Goal: Task Accomplishment & Management: Manage account settings

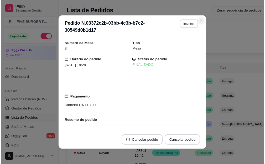
scroll to position [53, 0]
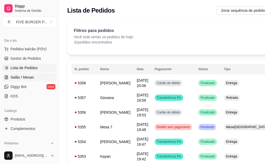
click at [27, 79] on span "Salão / Mesas" at bounding box center [22, 77] width 23 height 5
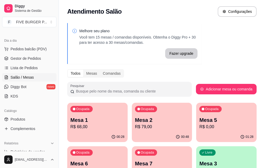
click at [132, 157] on div "Ocupada Mesa 7 R$ 86,00" at bounding box center [162, 161] width 60 height 29
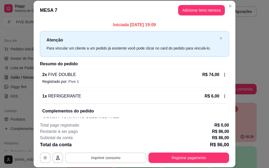
click at [129, 157] on button "Imprimir consumo" at bounding box center [105, 158] width 81 height 11
click at [113, 144] on button "IMPRESSORA" at bounding box center [105, 146] width 37 height 8
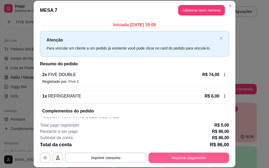
click at [171, 157] on button "Registrar pagamento" at bounding box center [188, 158] width 81 height 11
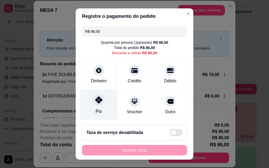
click at [90, 107] on div "Pix" at bounding box center [98, 105] width 37 height 31
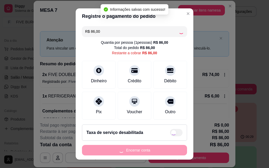
type input "R$ 0,00"
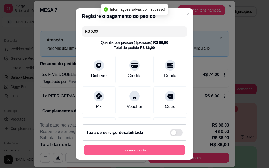
click at [140, 152] on button "Encerrar conta" at bounding box center [135, 151] width 102 height 10
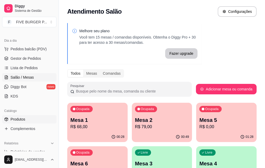
click at [32, 121] on link "Produtos" at bounding box center [29, 119] width 54 height 8
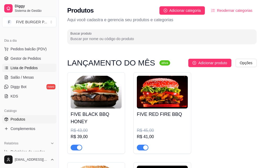
click at [35, 69] on span "Lista de Pedidos" at bounding box center [24, 67] width 27 height 5
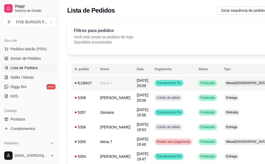
click at [205, 86] on td "Finalizado" at bounding box center [207, 83] width 25 height 15
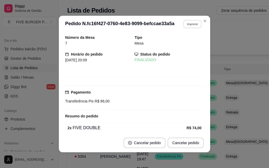
click at [185, 22] on button "Imprimir" at bounding box center [192, 24] width 18 height 8
click at [187, 35] on h4 "Escolha a impressora" at bounding box center [185, 33] width 30 height 4
click at [187, 39] on button "IMPRESSORA" at bounding box center [181, 42] width 38 height 8
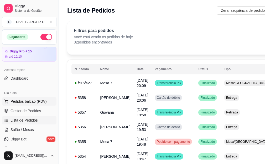
click at [33, 100] on span "Pedidos balcão (PDV)" at bounding box center [29, 101] width 36 height 5
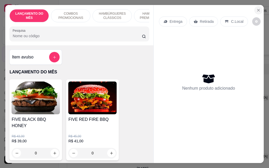
click at [257, 9] on icon "Close" at bounding box center [258, 10] width 4 height 4
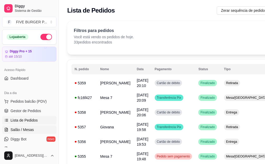
click at [27, 132] on span "Salão / Mesas" at bounding box center [22, 129] width 23 height 5
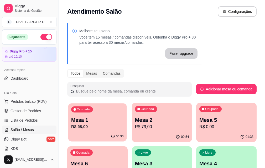
click at [75, 125] on p "R$ 68,00" at bounding box center [97, 127] width 52 height 6
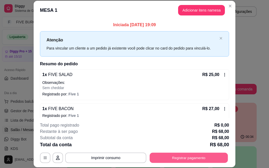
click at [168, 157] on button "Registrar pagamento" at bounding box center [189, 158] width 78 height 10
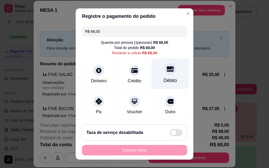
click at [164, 80] on div "Débito" at bounding box center [170, 80] width 13 height 7
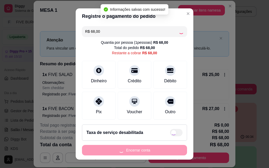
type input "R$ 0,00"
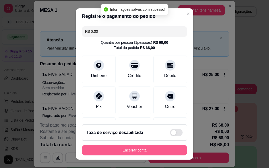
click at [138, 153] on button "Encerrar conta" at bounding box center [134, 150] width 105 height 11
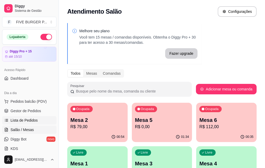
click at [32, 121] on span "Lista de Pedidos" at bounding box center [24, 120] width 27 height 5
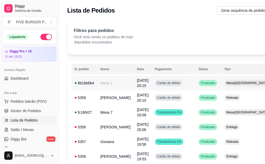
click at [173, 85] on td "Cartão de débito" at bounding box center [174, 83] width 44 height 15
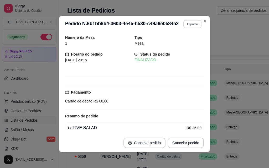
click at [190, 27] on button "Imprimir" at bounding box center [192, 24] width 18 height 8
click at [182, 42] on button "IMPRESSORA" at bounding box center [186, 40] width 30 height 7
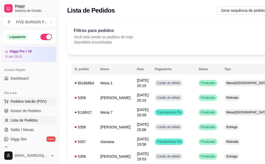
click at [28, 103] on span "Pedidos balcão (PDV)" at bounding box center [29, 101] width 36 height 5
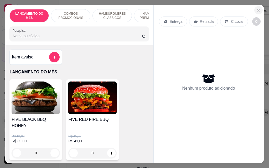
click at [257, 8] on icon "Close" at bounding box center [258, 10] width 4 height 4
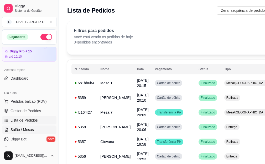
click at [36, 129] on link "Salão / Mesas" at bounding box center [29, 130] width 54 height 8
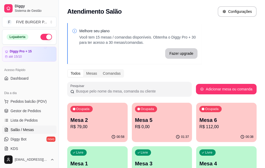
click at [101, 121] on p "Mesa 2" at bounding box center [97, 120] width 54 height 7
click at [139, 115] on div "Ocupada Mesa 5 R$ 0,00" at bounding box center [162, 117] width 60 height 29
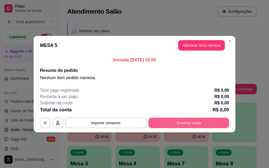
click at [191, 123] on button "Encerrar conta" at bounding box center [188, 123] width 81 height 11
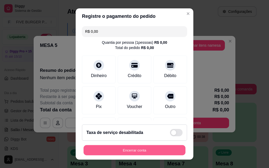
click at [150, 153] on button "Encerrar conta" at bounding box center [135, 151] width 102 height 10
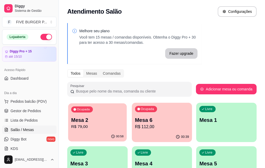
click at [69, 127] on div "Ocupada Mesa 2 R$ 79,00" at bounding box center [97, 118] width 59 height 28
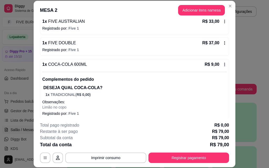
scroll to position [57, 0]
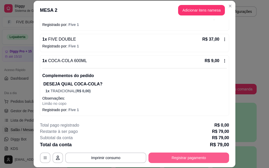
click at [182, 156] on button "Registrar pagamento" at bounding box center [188, 158] width 81 height 11
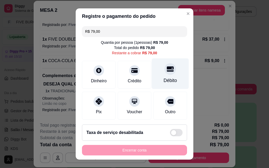
click at [164, 81] on div "Débito" at bounding box center [170, 80] width 13 height 7
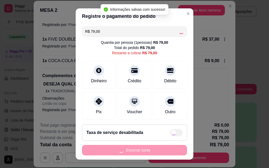
type input "R$ 0,00"
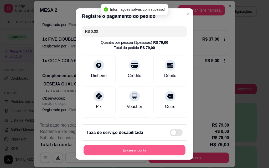
click at [150, 153] on button "Encerrar conta" at bounding box center [135, 151] width 102 height 10
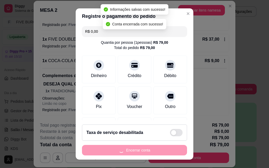
scroll to position [0, 0]
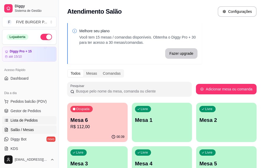
click at [24, 120] on span "Lista de Pedidos" at bounding box center [24, 120] width 27 height 5
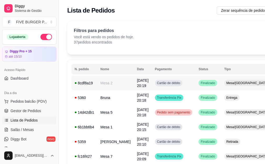
click at [200, 84] on span "Finalizado" at bounding box center [208, 83] width 17 height 4
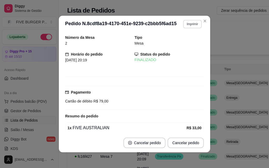
click at [194, 26] on button "Imprimir" at bounding box center [192, 24] width 19 height 8
click at [188, 41] on button "IMPRESSORA" at bounding box center [181, 42] width 38 height 8
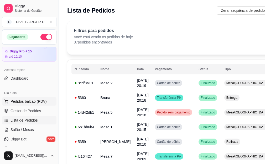
click at [32, 101] on span "Pedidos balcão (PDV)" at bounding box center [29, 101] width 36 height 5
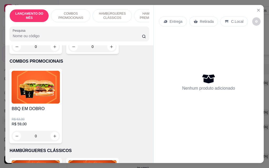
scroll to position [394, 0]
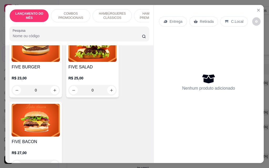
click at [111, 85] on div "0" at bounding box center [92, 90] width 48 height 11
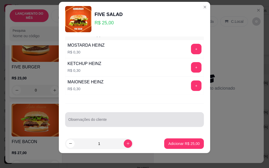
scroll to position [8, 0]
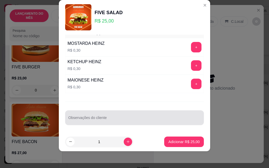
click at [128, 114] on div at bounding box center [134, 118] width 132 height 11
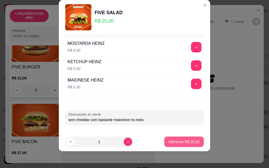
type input "sem cheddar com bastante maionese no meio"
click at [189, 139] on button "Adicionar R$ 25,00" at bounding box center [184, 142] width 40 height 11
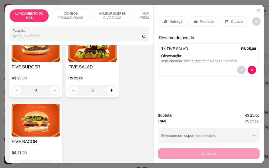
click at [174, 19] on p "Entrega" at bounding box center [176, 21] width 13 height 5
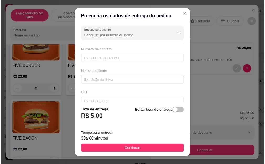
scroll to position [79, 0]
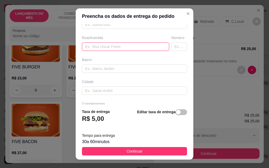
click at [126, 47] on input "text" at bounding box center [125, 47] width 87 height 8
type input "[PERSON_NAME]"
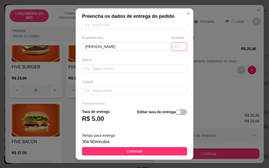
click at [171, 47] on input "text" at bounding box center [179, 47] width 16 height 8
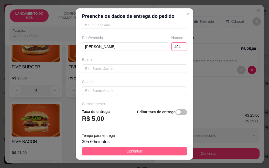
type input "404"
click at [117, 149] on button "Continuar" at bounding box center [134, 151] width 105 height 8
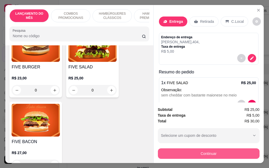
click at [193, 151] on button "Continuar" at bounding box center [209, 154] width 102 height 11
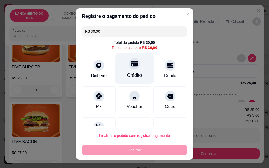
click at [136, 69] on div "Crédito" at bounding box center [134, 68] width 37 height 31
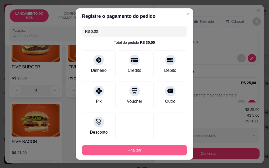
click at [145, 153] on button "Finalizar" at bounding box center [134, 150] width 105 height 11
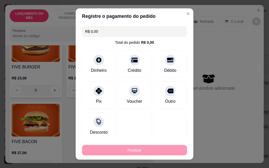
type input "-R$ 30,00"
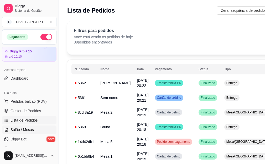
click at [32, 130] on span "Salão / Mesas" at bounding box center [22, 129] width 23 height 5
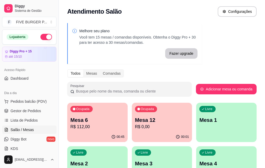
click at [100, 119] on p "Mesa 6" at bounding box center [97, 120] width 54 height 7
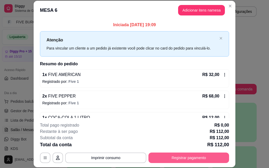
click at [208, 156] on button "Registrar pagamento" at bounding box center [188, 158] width 81 height 11
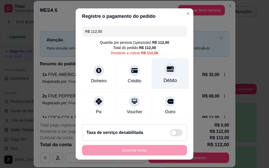
click at [155, 74] on div "Débito" at bounding box center [170, 74] width 37 height 31
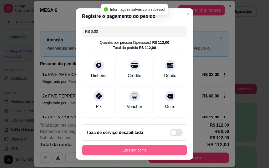
type input "R$ 0,00"
click at [145, 151] on button "Encerrar conta" at bounding box center [134, 150] width 105 height 11
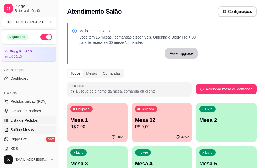
click at [34, 122] on span "Lista de Pedidos" at bounding box center [24, 120] width 27 height 5
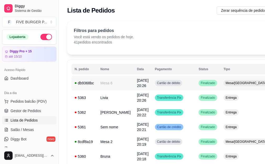
click at [172, 85] on td "Cartão de débito" at bounding box center [174, 83] width 44 height 15
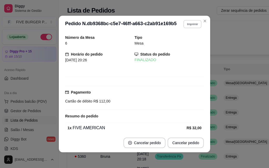
click at [194, 25] on button "Imprimir" at bounding box center [192, 24] width 18 height 8
click at [184, 43] on button "IMPRESSORA" at bounding box center [181, 42] width 37 height 8
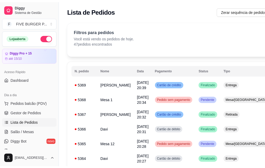
scroll to position [79, 0]
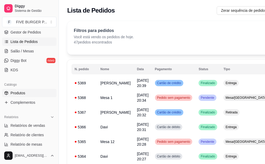
click at [25, 95] on span "Produtos" at bounding box center [18, 93] width 15 height 5
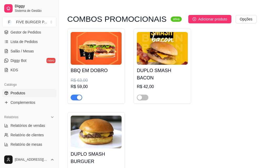
scroll to position [342, 0]
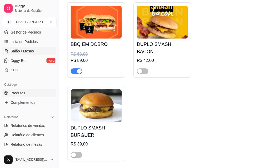
drag, startPoint x: 26, startPoint y: 52, endPoint x: 30, endPoint y: 52, distance: 3.4
click at [26, 52] on span "Salão / Mesas" at bounding box center [22, 51] width 23 height 5
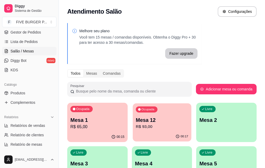
click at [133, 131] on div "Ocupada Mesa 12 R$ 93,00" at bounding box center [162, 118] width 59 height 28
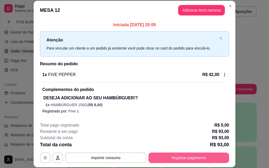
click at [182, 158] on button "Registrar pagamento" at bounding box center [188, 158] width 81 height 11
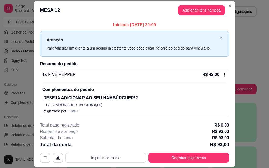
drag, startPoint x: 117, startPoint y: 152, endPoint x: 117, endPoint y: 158, distance: 5.8
click at [117, 157] on div "**********" at bounding box center [134, 142] width 189 height 41
click at [117, 158] on button "Imprimir consumo" at bounding box center [105, 158] width 81 height 11
click at [114, 144] on button "IMPRESSORA" at bounding box center [105, 146] width 38 height 8
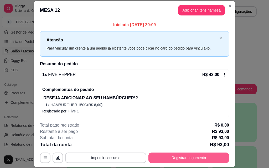
click at [156, 157] on button "Registrar pagamento" at bounding box center [188, 158] width 81 height 11
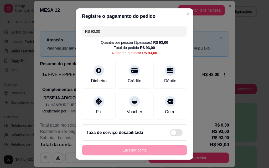
drag, startPoint x: 117, startPoint y: 27, endPoint x: 16, endPoint y: 35, distance: 101.5
click at [17, 39] on div "Registre o pagamento do pedido R$ 93,00 Quantia por pessoa ( 1 pessoas) R$ 93,0…" at bounding box center [134, 84] width 269 height 168
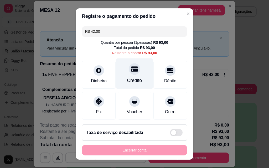
click at [120, 74] on div "Crédito" at bounding box center [134, 74] width 37 height 31
click at [131, 73] on div at bounding box center [135, 69] width 12 height 12
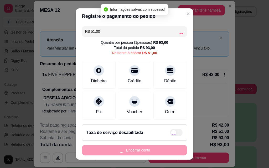
type input "R$ 0,00"
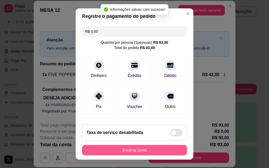
click at [141, 151] on button "Encerrar conta" at bounding box center [134, 150] width 105 height 11
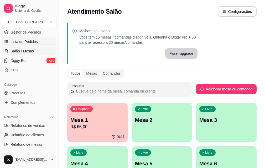
click at [31, 42] on span "Lista de Pedidos" at bounding box center [24, 41] width 27 height 5
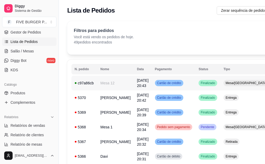
click at [176, 89] on td "Cartão de crédito" at bounding box center [174, 83] width 44 height 15
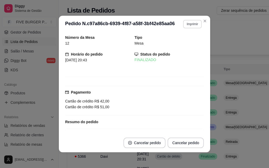
click at [183, 25] on button "Imprimir" at bounding box center [192, 24] width 19 height 8
click at [180, 44] on button "IMPRESSORA" at bounding box center [181, 42] width 38 height 8
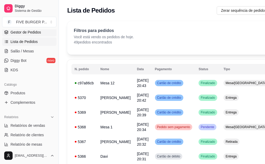
click at [34, 32] on span "Gestor de Pedidos" at bounding box center [26, 32] width 30 height 5
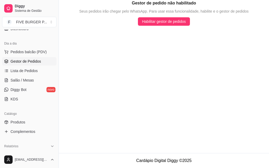
scroll to position [26, 0]
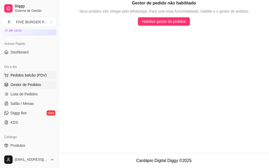
click at [34, 76] on span "Pedidos balcão (PDV)" at bounding box center [29, 75] width 36 height 5
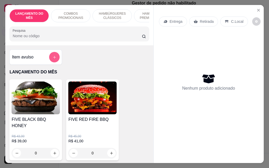
click at [51, 61] on button "add-separate-item" at bounding box center [54, 57] width 11 height 11
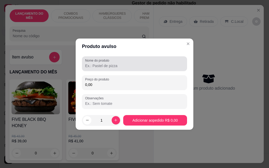
click at [109, 70] on div "Nome do produto" at bounding box center [134, 63] width 105 height 15
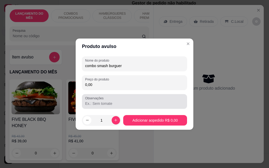
type input "combo smash burguer"
click at [107, 103] on input "Observações" at bounding box center [134, 103] width 99 height 5
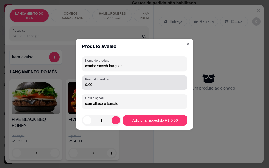
type input "com alface e tomate"
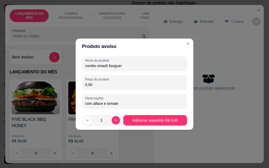
drag, startPoint x: 81, startPoint y: 86, endPoint x: 49, endPoint y: 85, distance: 32.1
click at [49, 85] on div "Produto avulso Nome do produto combo smash burguer Preço do produto 0,00 Observ…" at bounding box center [134, 84] width 269 height 168
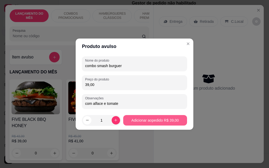
type input "39,00"
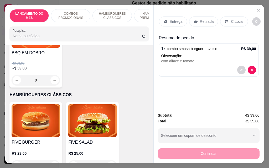
scroll to position [368, 0]
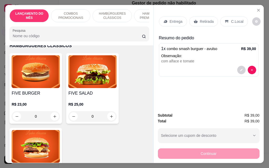
click at [111, 111] on div "0" at bounding box center [92, 116] width 48 height 11
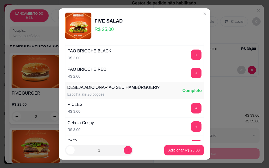
scroll to position [0, 0]
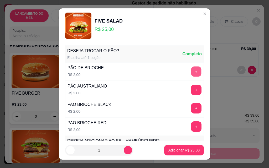
click at [191, 70] on button "+" at bounding box center [196, 72] width 10 height 10
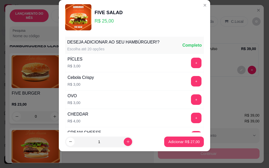
scroll to position [93, 0]
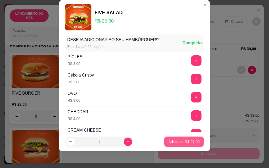
click at [170, 141] on p "Adicionar R$ 27,00" at bounding box center [183, 142] width 31 height 5
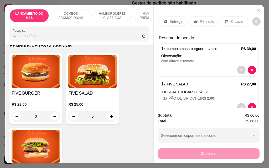
click at [167, 21] on div "Entrega" at bounding box center [173, 22] width 28 height 10
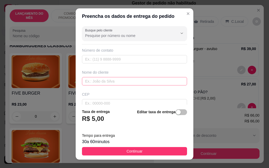
scroll to position [53, 0]
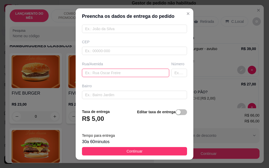
click at [118, 74] on input "text" at bounding box center [125, 73] width 87 height 8
type input "av [PERSON_NAME]"
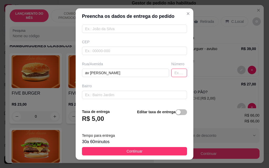
click at [171, 73] on input "text" at bounding box center [179, 73] width 16 height 8
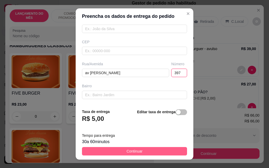
type input "397"
click at [127, 154] on span "Continuar" at bounding box center [135, 152] width 16 height 6
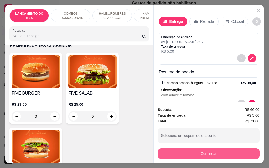
click at [187, 149] on button "Continuar" at bounding box center [209, 154] width 102 height 11
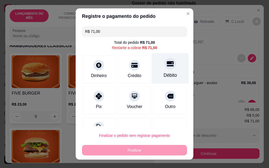
click at [152, 71] on div "Débito" at bounding box center [170, 68] width 37 height 31
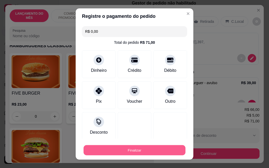
click at [135, 149] on button "Finalizar" at bounding box center [135, 151] width 102 height 10
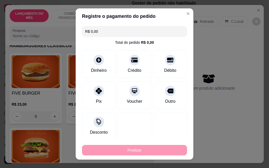
type input "-R$ 71,00"
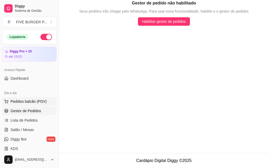
click at [18, 104] on span "Pedidos balcão (PDV)" at bounding box center [29, 101] width 36 height 5
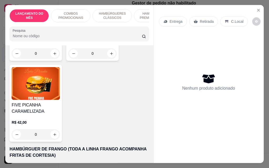
scroll to position [998, 0]
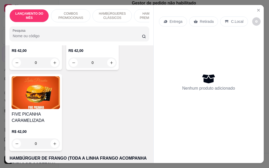
click at [54, 139] on div "0" at bounding box center [36, 144] width 48 height 11
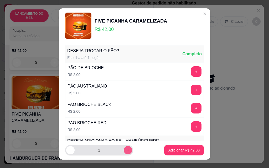
click at [125, 148] on button "increase-product-quantity" at bounding box center [128, 150] width 8 height 8
type input "2"
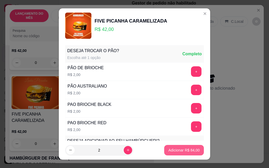
click at [168, 152] on p "Adicionar R$ 84,00" at bounding box center [183, 150] width 31 height 5
type input "2"
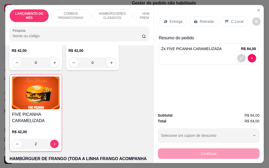
click at [171, 21] on p "Entrega" at bounding box center [176, 21] width 13 height 5
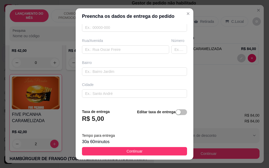
scroll to position [79, 0]
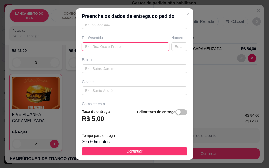
click at [116, 45] on input "text" at bounding box center [125, 47] width 87 height 8
type input "av [PERSON_NAME]"
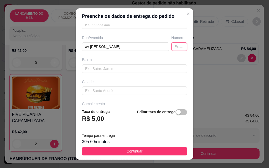
drag, startPoint x: 171, startPoint y: 44, endPoint x: 169, endPoint y: 48, distance: 3.9
click at [171, 47] on input "text" at bounding box center [179, 47] width 16 height 8
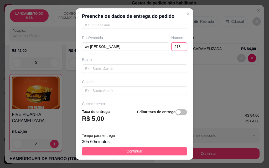
type input "218"
click at [116, 155] on button "Continuar" at bounding box center [134, 151] width 105 height 8
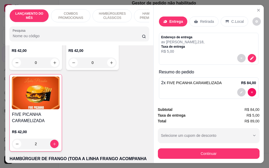
scroll to position [4, 0]
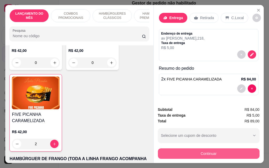
click at [213, 153] on button "Continuar" at bounding box center [209, 154] width 102 height 11
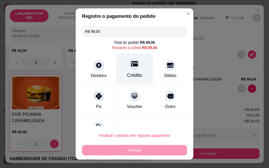
click at [131, 67] on icon at bounding box center [134, 63] width 7 height 7
type input "R$ 0,00"
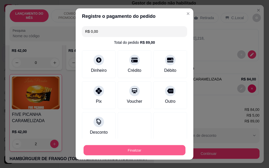
click at [132, 149] on button "Finalizar" at bounding box center [135, 151] width 102 height 10
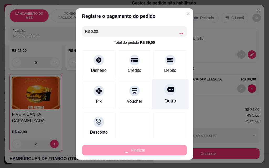
type input "0"
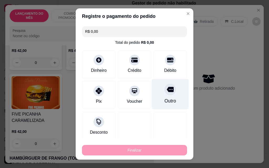
type input "-R$ 89,00"
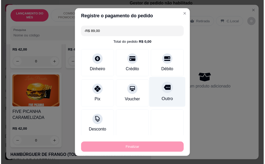
scroll to position [0, 0]
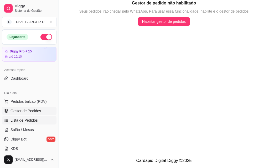
click at [30, 123] on span "Lista de Pedidos" at bounding box center [24, 120] width 27 height 5
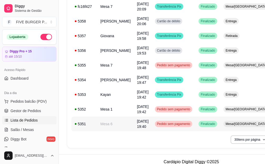
scroll to position [412, 0]
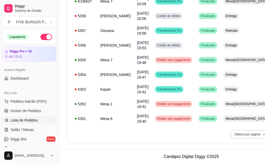
click at [257, 138] on button "30 itens por página" at bounding box center [250, 135] width 39 height 8
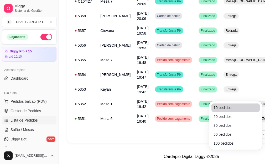
click at [234, 105] on span "10 pedidos" at bounding box center [236, 107] width 44 height 5
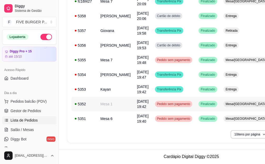
scroll to position [112, 0]
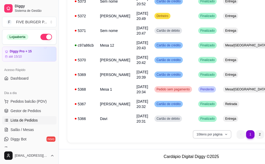
click at [211, 136] on button "10 itens por página" at bounding box center [212, 135] width 39 height 8
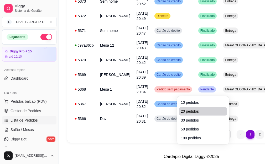
click at [199, 109] on span "20 pedidos" at bounding box center [203, 111] width 44 height 5
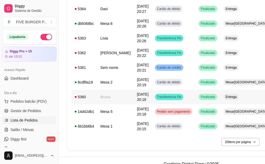
scroll to position [260, 0]
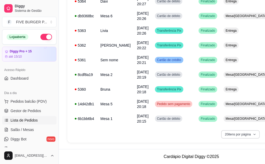
click at [239, 137] on button "20 itens por página" at bounding box center [240, 135] width 39 height 8
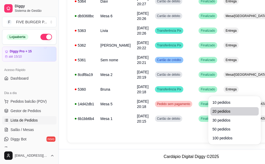
click at [228, 109] on span "20 pedidos" at bounding box center [235, 111] width 44 height 5
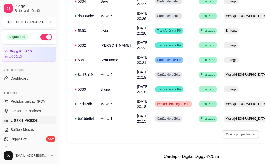
click at [233, 136] on button "20 itens por página" at bounding box center [240, 135] width 37 height 8
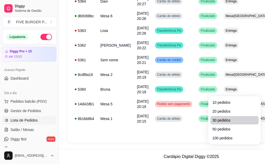
click at [225, 118] on span "30 pedidos" at bounding box center [235, 120] width 44 height 5
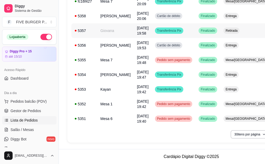
scroll to position [412, 0]
click at [240, 136] on button "30 itens por página" at bounding box center [250, 135] width 39 height 8
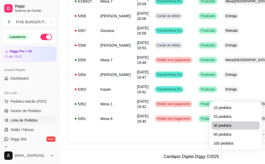
click at [228, 123] on span "30 pedidos" at bounding box center [236, 125] width 44 height 5
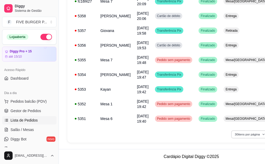
click at [234, 137] on button "30 itens por página" at bounding box center [249, 135] width 37 height 8
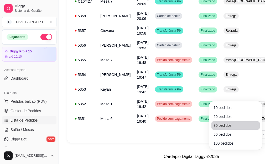
click at [223, 123] on span "30 pedidos" at bounding box center [236, 125] width 44 height 5
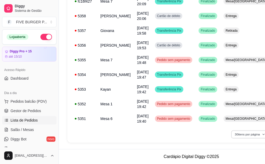
click at [233, 135] on button "30 itens por página" at bounding box center [249, 135] width 37 height 8
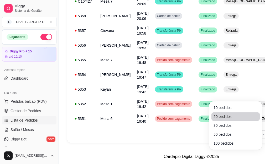
click at [223, 114] on span "20 pedidos" at bounding box center [236, 116] width 44 height 5
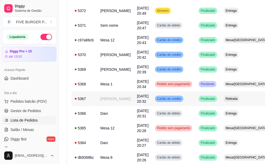
scroll to position [260, 0]
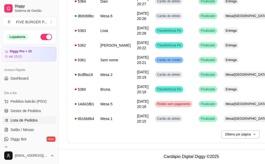
click at [228, 138] on button "20 itens por página" at bounding box center [240, 135] width 39 height 8
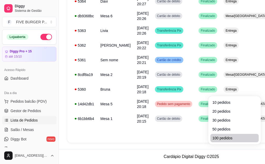
click at [220, 136] on span "100 pedidos" at bounding box center [235, 138] width 44 height 5
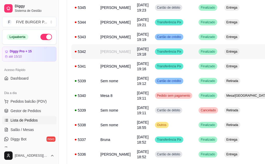
scroll to position [601, 0]
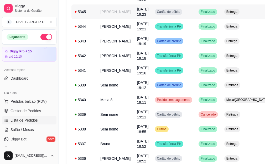
click at [134, 19] on td "[DATE] 19:23" at bounding box center [143, 11] width 18 height 15
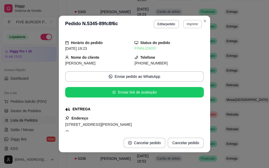
click at [188, 24] on button "Imprimir" at bounding box center [192, 24] width 19 height 8
click at [183, 43] on button "IMPRESSORA" at bounding box center [181, 42] width 38 height 8
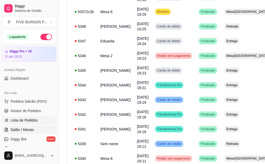
click at [25, 130] on span "Salão / Mesas" at bounding box center [22, 129] width 23 height 5
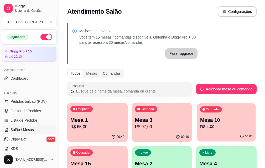
click at [200, 125] on p "R$ 4,00" at bounding box center [226, 127] width 53 height 6
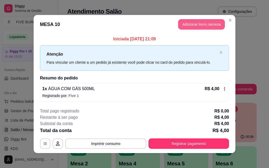
click at [195, 28] on button "Adicionar itens na mesa" at bounding box center [201, 24] width 47 height 11
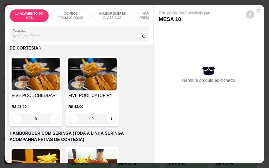
scroll to position [1287, 0]
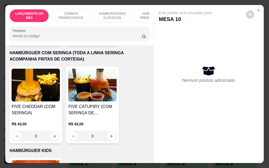
click at [109, 131] on div "0" at bounding box center [92, 136] width 48 height 11
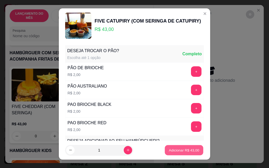
click at [172, 153] on p "Adicionar R$ 43,00" at bounding box center [184, 150] width 30 height 5
type input "1"
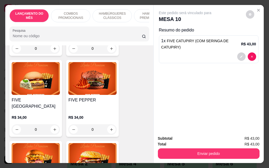
scroll to position [736, 0]
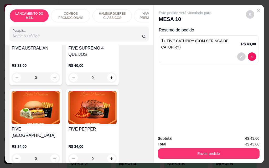
click at [52, 154] on div "0" at bounding box center [36, 159] width 48 height 11
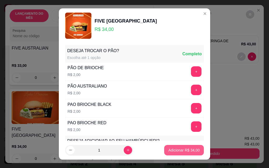
click at [183, 148] on p "Adicionar R$ 34,00" at bounding box center [183, 150] width 31 height 5
type input "1"
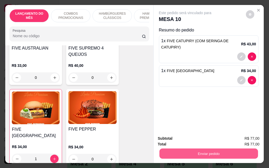
click at [183, 152] on button "Enviar pedido" at bounding box center [208, 154] width 99 height 10
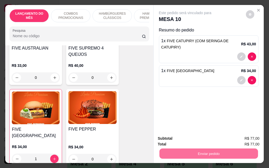
click at [248, 140] on button "Enviar pedido" at bounding box center [245, 139] width 29 height 10
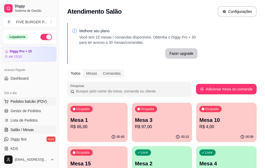
click at [40, 100] on span "Pedidos balcão (PDV)" at bounding box center [29, 101] width 36 height 5
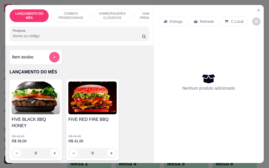
click at [53, 58] on icon "add-separate-item" at bounding box center [55, 57] width 4 height 4
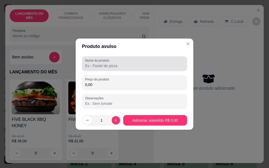
click at [99, 64] on input "Nome do produto" at bounding box center [134, 65] width 99 height 5
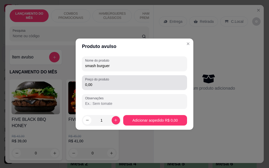
type input "smash burguer"
click at [94, 86] on input "0,00" at bounding box center [134, 84] width 99 height 5
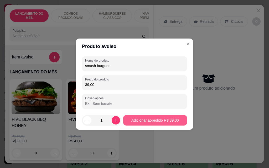
type input "39,00"
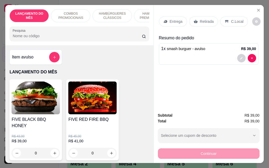
click at [175, 19] on p "Entrega" at bounding box center [176, 21] width 13 height 5
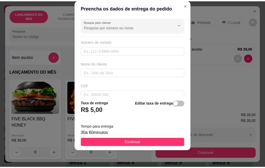
scroll to position [79, 0]
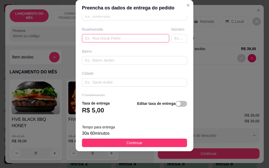
click at [131, 38] on input "text" at bounding box center [125, 38] width 87 height 8
type input "[PERSON_NAME]"
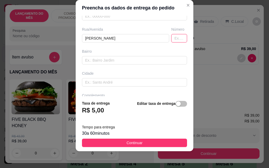
click at [175, 36] on input "text" at bounding box center [179, 38] width 16 height 8
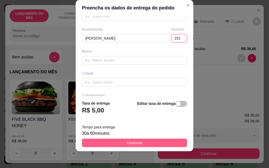
type input "251"
click at [102, 141] on button "Continuar" at bounding box center [134, 143] width 105 height 8
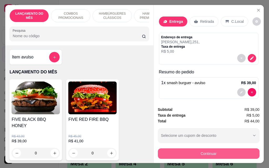
click at [184, 157] on button "Continuar" at bounding box center [209, 154] width 102 height 11
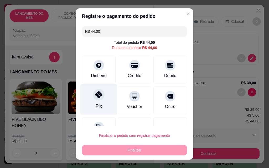
click at [94, 100] on div at bounding box center [99, 95] width 12 height 12
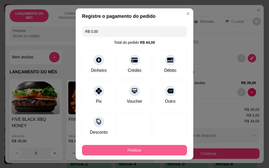
click at [143, 152] on button "Finalizar" at bounding box center [134, 150] width 105 height 11
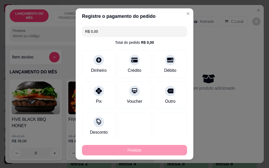
type input "-R$ 44,00"
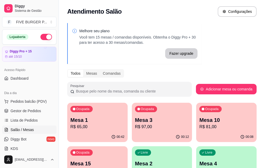
drag, startPoint x: 154, startPoint y: 141, endPoint x: 64, endPoint y: 106, distance: 96.3
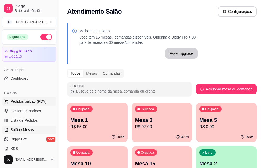
click at [28, 103] on span "Pedidos balcão (PDV)" at bounding box center [29, 101] width 36 height 5
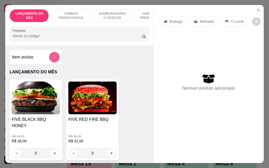
click at [53, 59] on icon "add-separate-item" at bounding box center [55, 57] width 4 height 4
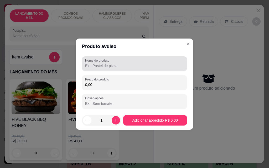
click at [117, 63] on div at bounding box center [134, 64] width 99 height 11
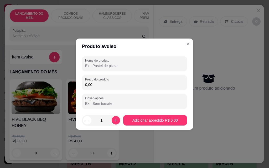
type input "a"
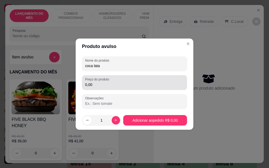
type input "coca lata"
click at [105, 85] on input "0,00" at bounding box center [134, 84] width 99 height 5
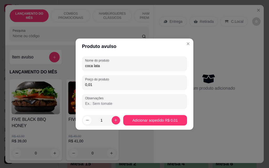
type input "0,01"
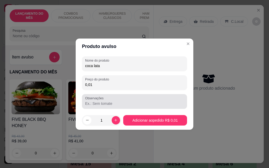
click at [99, 99] on label "Observações" at bounding box center [95, 98] width 20 height 4
click at [99, 101] on input "Observações" at bounding box center [134, 103] width 99 height 5
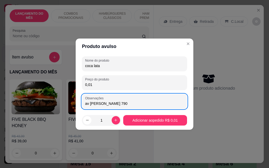
type input "av [PERSON_NAME] 790"
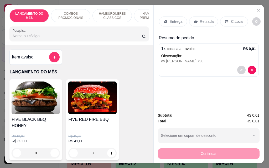
click at [201, 22] on p "Retirada" at bounding box center [207, 21] width 14 height 5
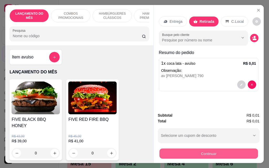
click at [195, 153] on button "Continuar" at bounding box center [208, 154] width 99 height 10
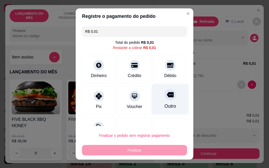
click at [153, 99] on div "Outro" at bounding box center [170, 99] width 37 height 31
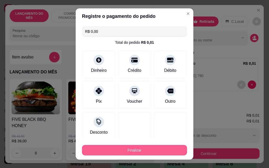
click at [136, 152] on button "Finalizar" at bounding box center [134, 150] width 105 height 11
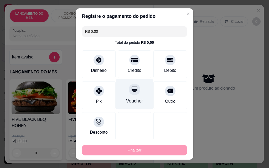
type input "-R$ 0,01"
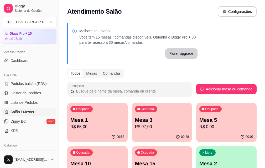
scroll to position [26, 0]
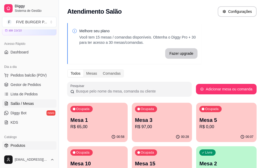
click at [28, 143] on link "Produtos" at bounding box center [29, 146] width 54 height 8
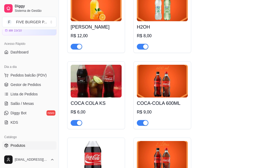
scroll to position [2811, 0]
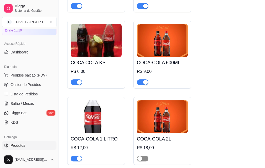
click at [145, 156] on span "button" at bounding box center [143, 159] width 12 height 6
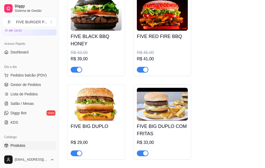
scroll to position [0, 0]
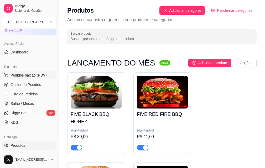
click at [24, 73] on span "Pedidos balcão (PDV)" at bounding box center [29, 75] width 36 height 5
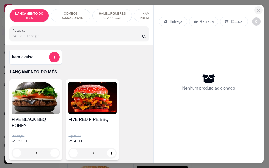
click at [258, 9] on icon "Close" at bounding box center [258, 10] width 4 height 4
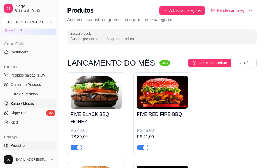
click at [34, 101] on link "Salão / Mesas" at bounding box center [29, 104] width 54 height 8
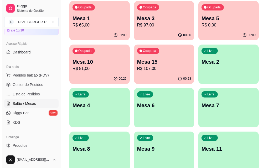
scroll to position [74, 0]
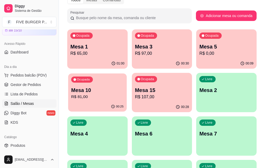
click at [123, 87] on p "Mesa 10" at bounding box center [97, 90] width 52 height 7
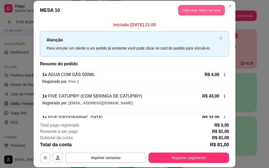
click at [208, 12] on button "Adicionar itens na mesa" at bounding box center [201, 10] width 47 height 11
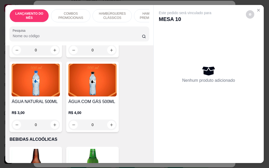
scroll to position [2548, 0]
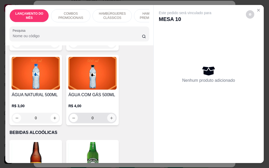
click at [111, 116] on icon "increase-product-quantity" at bounding box center [112, 118] width 4 height 4
type input "1"
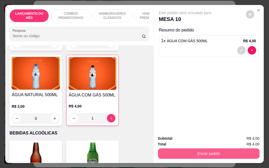
click at [200, 153] on button "Enviar pedido" at bounding box center [209, 154] width 102 height 11
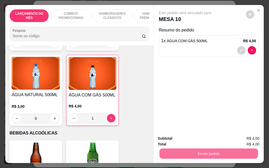
click at [239, 139] on button "Enviar pedido" at bounding box center [246, 139] width 30 height 10
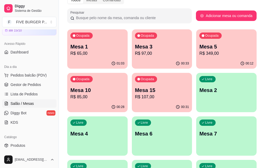
click at [196, 42] on div "Ocupada Mesa 5 R$ 349,00" at bounding box center [226, 43] width 60 height 29
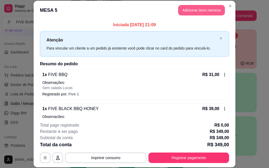
click at [209, 11] on button "Adicionar itens na mesa" at bounding box center [201, 10] width 47 height 11
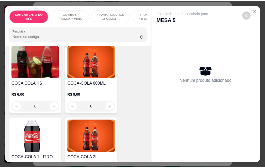
scroll to position [2338, 0]
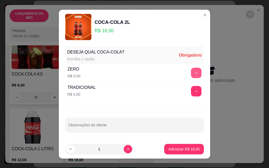
click at [191, 72] on button "+" at bounding box center [196, 73] width 11 height 11
click at [178, 155] on footer "1 Adicionar R$ 18,00" at bounding box center [134, 149] width 151 height 19
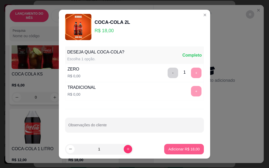
click at [178, 151] on p "Adicionar R$ 18,00" at bounding box center [183, 149] width 31 height 5
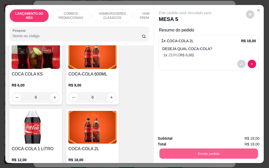
click at [217, 156] on button "Enviar pedido" at bounding box center [208, 154] width 99 height 10
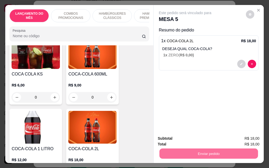
click at [244, 138] on button "Enviar pedido" at bounding box center [245, 139] width 29 height 10
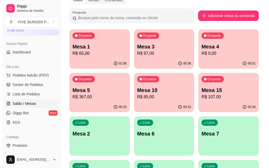
scroll to position [47, 0]
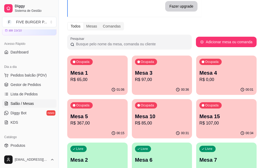
click at [199, 116] on p "Mesa 15" at bounding box center [226, 116] width 54 height 7
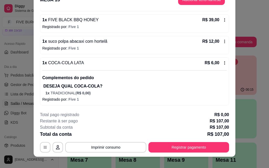
scroll to position [16, 0]
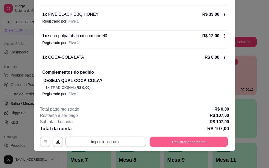
click at [160, 141] on button "Registrar pagamento" at bounding box center [189, 142] width 78 height 10
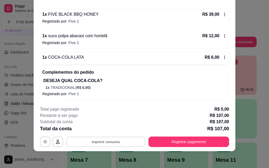
click at [99, 143] on button "Imprimir consumo" at bounding box center [105, 142] width 79 height 10
click at [107, 128] on button "IMPRESSORA" at bounding box center [105, 130] width 38 height 8
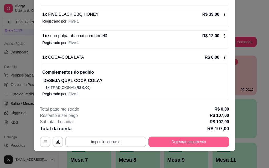
click at [160, 141] on button "Registrar pagamento" at bounding box center [188, 142] width 81 height 11
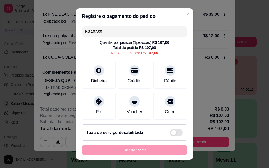
drag, startPoint x: 107, startPoint y: 35, endPoint x: 0, endPoint y: 34, distance: 107.2
click at [35, 37] on div "Registre o pagamento do pedido R$ 107,00 Quantia por pessoa ( 1 pessoas) R$ 107…" at bounding box center [134, 84] width 269 height 168
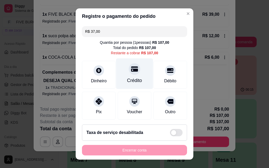
click at [129, 75] on div at bounding box center [135, 69] width 12 height 12
click at [129, 74] on div at bounding box center [135, 69] width 12 height 12
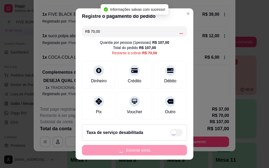
type input "R$ 0,00"
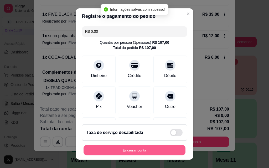
click at [140, 152] on button "Encerrar conta" at bounding box center [135, 151] width 102 height 10
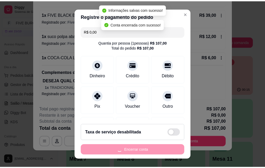
scroll to position [0, 0]
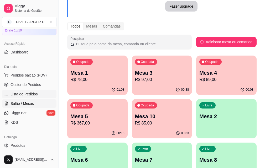
click at [32, 96] on span "Lista de Pedidos" at bounding box center [24, 94] width 27 height 5
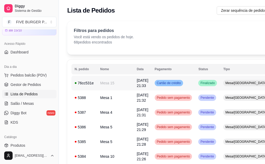
click at [137, 86] on span "[DATE] 21:33" at bounding box center [143, 83] width 12 height 9
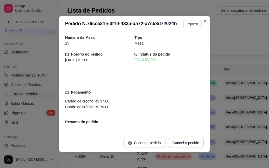
click at [185, 27] on button "Imprimir" at bounding box center [192, 24] width 19 height 8
click at [182, 43] on button "IMPRESSORA" at bounding box center [181, 42] width 37 height 8
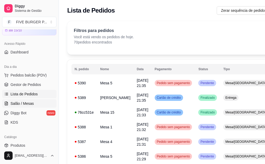
click at [27, 105] on span "Salão / Mesas" at bounding box center [22, 103] width 23 height 5
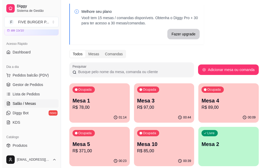
scroll to position [53, 0]
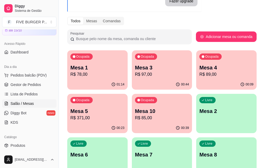
click at [142, 69] on p "Mesa 3" at bounding box center [162, 67] width 54 height 7
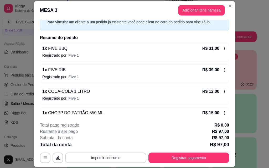
scroll to position [36, 0]
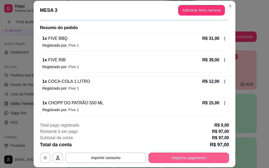
click at [155, 157] on button "Registrar pagamento" at bounding box center [188, 158] width 81 height 11
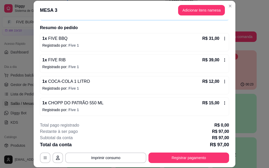
click at [91, 162] on button "Imprimir consumo" at bounding box center [105, 158] width 81 height 11
click at [109, 147] on button "IMPRESSORA" at bounding box center [105, 146] width 37 height 8
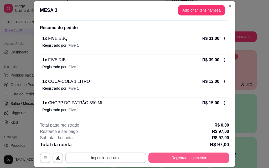
click at [171, 158] on button "Registrar pagamento" at bounding box center [188, 158] width 81 height 11
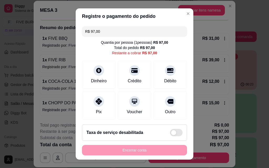
drag, startPoint x: 127, startPoint y: 35, endPoint x: 90, endPoint y: 37, distance: 36.8
click at [90, 37] on input "R$ 97,00" at bounding box center [134, 31] width 99 height 11
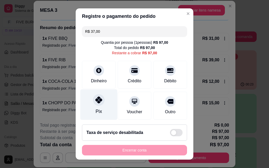
click at [95, 100] on icon at bounding box center [98, 100] width 7 height 7
click at [90, 97] on div "Pix" at bounding box center [98, 105] width 37 height 31
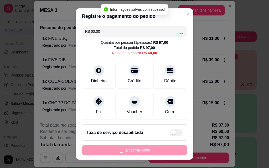
type input "R$ 0,00"
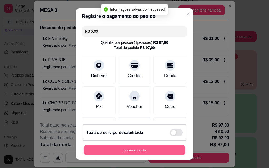
click at [145, 153] on button "Encerrar conta" at bounding box center [135, 151] width 102 height 10
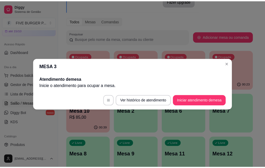
scroll to position [0, 0]
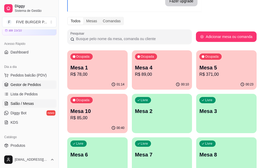
click at [19, 88] on link "Gestor de Pedidos" at bounding box center [29, 85] width 54 height 8
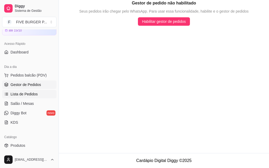
click at [22, 95] on span "Lista de Pedidos" at bounding box center [24, 94] width 27 height 5
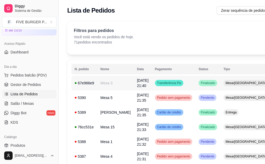
click at [137, 84] on span "[DATE] 21:40" at bounding box center [143, 83] width 12 height 9
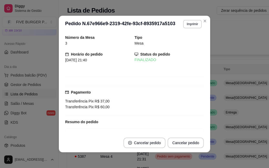
click at [190, 26] on button "Imprimir" at bounding box center [192, 24] width 19 height 8
click at [185, 43] on button "IMPRESSORA" at bounding box center [186, 40] width 30 height 7
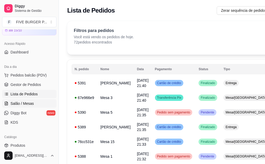
click at [35, 105] on link "Salão / Mesas" at bounding box center [29, 104] width 54 height 8
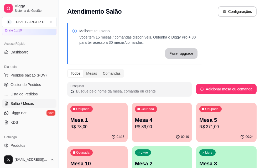
click at [125, 168] on p "R$ 85,00" at bounding box center [97, 171] width 54 height 6
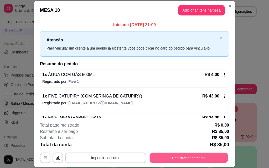
click at [161, 158] on button "Registrar pagamento" at bounding box center [189, 158] width 78 height 10
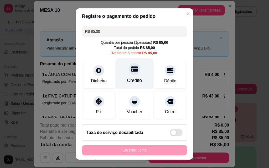
click at [134, 79] on div "Crédito" at bounding box center [134, 80] width 15 height 7
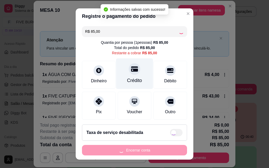
type input "R$ 0,00"
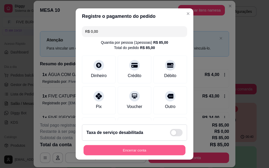
click at [141, 151] on button "Encerrar conta" at bounding box center [135, 151] width 102 height 10
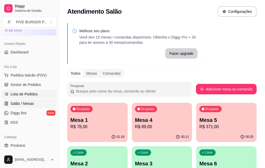
click at [14, 93] on span "Lista de Pedidos" at bounding box center [24, 94] width 27 height 5
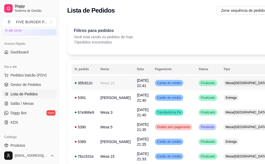
click at [135, 82] on td "[DATE] 21:41" at bounding box center [143, 83] width 18 height 15
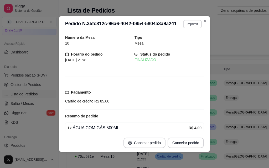
click at [186, 25] on button "Imprimir" at bounding box center [192, 24] width 19 height 8
click at [180, 44] on button "IMPRESSORA" at bounding box center [181, 42] width 37 height 8
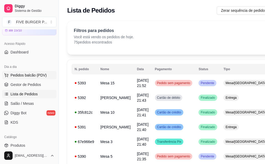
click at [39, 72] on button "Pedidos balcão (PDV)" at bounding box center [29, 75] width 54 height 8
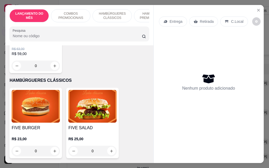
scroll to position [368, 0]
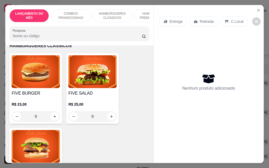
click at [110, 111] on div "0" at bounding box center [92, 116] width 48 height 11
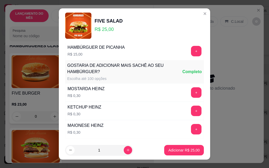
scroll to position [497, 0]
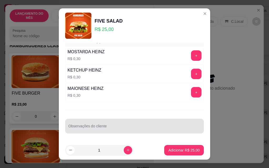
click at [99, 127] on input "Observações do cliente" at bounding box center [134, 128] width 132 height 5
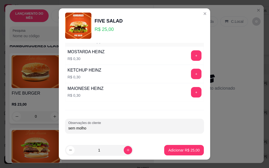
type input "sem molho"
click at [164, 149] on button "Adicionar R$ 25,00" at bounding box center [184, 150] width 40 height 11
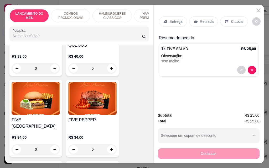
scroll to position [736, 0]
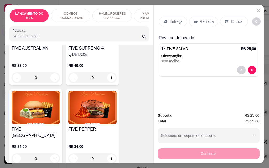
click at [111, 154] on div "0" at bounding box center [92, 159] width 48 height 11
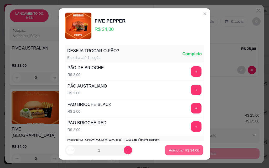
click at [165, 152] on button "Adicionar R$ 34,00" at bounding box center [184, 151] width 39 height 10
type input "1"
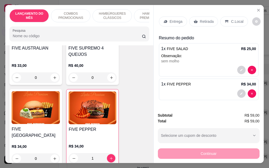
click at [200, 20] on p "Retirada" at bounding box center [207, 21] width 14 height 5
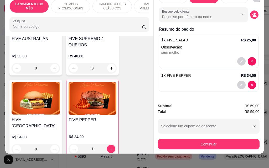
scroll to position [14, 0]
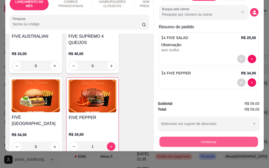
click at [162, 137] on button "Continuar" at bounding box center [208, 142] width 99 height 10
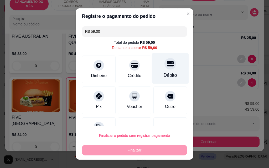
click at [164, 69] on div at bounding box center [170, 64] width 12 height 12
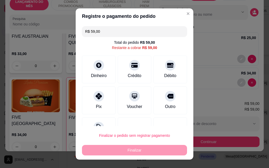
type input "R$ 0,00"
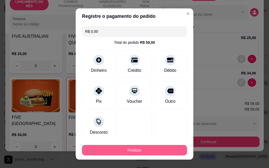
click at [145, 153] on button "Finalizar" at bounding box center [134, 150] width 105 height 11
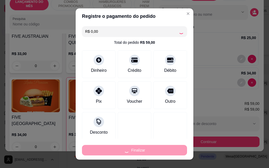
type input "0"
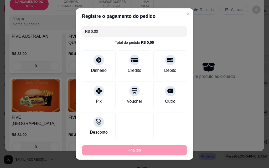
type input "-R$ 59,00"
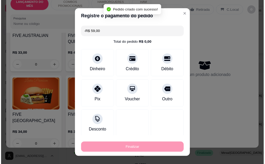
scroll to position [0, 0]
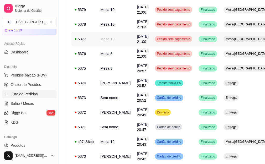
scroll to position [342, 0]
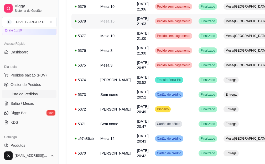
click at [137, 26] on span "[DATE] 21:03" at bounding box center [143, 21] width 12 height 9
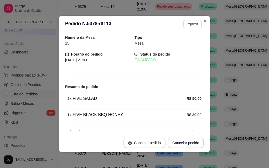
click at [188, 26] on button "Imprimir" at bounding box center [192, 24] width 19 height 8
click at [186, 39] on button "IMPRESSORA" at bounding box center [181, 42] width 38 height 8
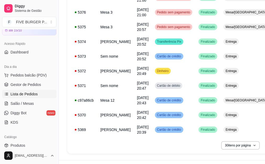
scroll to position [417, 0]
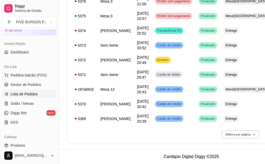
click at [247, 136] on button "30 itens por página" at bounding box center [240, 135] width 37 height 8
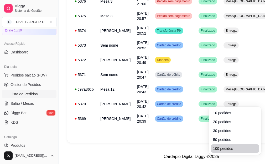
click at [230, 146] on span "100 pedidos" at bounding box center [235, 148] width 44 height 5
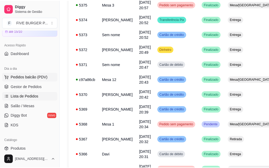
scroll to position [0, 0]
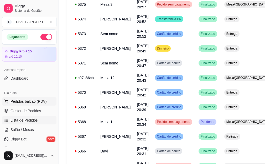
click at [33, 103] on span "Pedidos balcão (PDV)" at bounding box center [29, 101] width 36 height 5
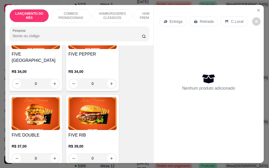
scroll to position [841, 0]
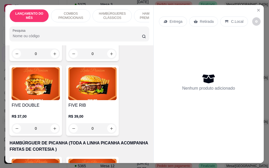
click at [53, 123] on div "0" at bounding box center [36, 128] width 48 height 11
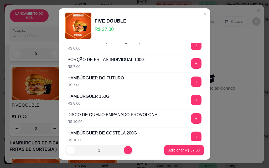
scroll to position [289, 0]
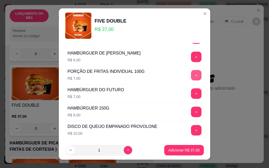
click at [191, 75] on button "+" at bounding box center [196, 75] width 11 height 11
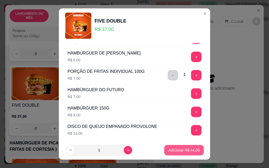
click at [175, 153] on p "Adicionar R$ 44,00" at bounding box center [183, 150] width 31 height 5
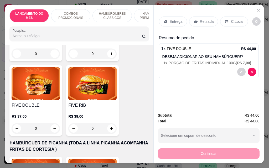
click at [171, 19] on p "Entrega" at bounding box center [176, 21] width 13 height 5
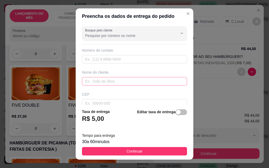
scroll to position [79, 0]
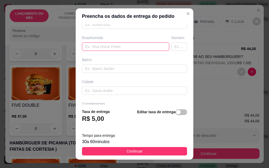
click at [113, 44] on input "text" at bounding box center [125, 47] width 87 height 8
type input "[PERSON_NAME]"
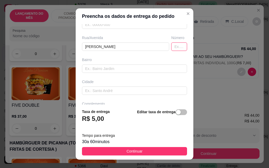
click at [171, 45] on input "text" at bounding box center [179, 47] width 16 height 8
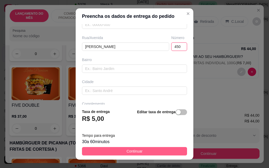
type input "450"
click at [118, 155] on button "Continuar" at bounding box center [134, 151] width 105 height 8
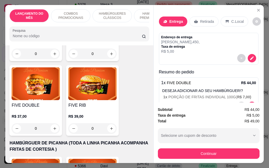
scroll to position [17, 0]
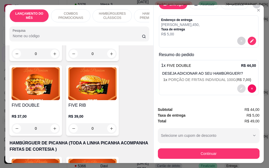
click at [237, 85] on button "decrease-product-quantity" at bounding box center [241, 89] width 8 height 8
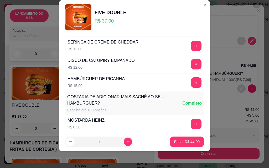
scroll to position [497, 0]
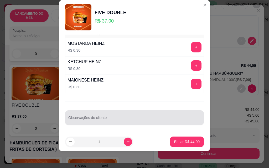
click at [138, 119] on input "Observações do cliente" at bounding box center [134, 119] width 132 height 5
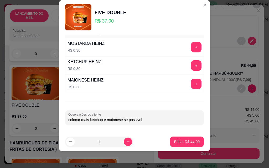
type input "colocar mais ketchup e maionese se possivel"
click at [194, 139] on button "Editar R$ 44,00" at bounding box center [187, 142] width 34 height 11
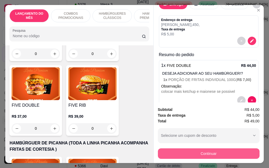
click at [219, 152] on button "Continuar" at bounding box center [209, 154] width 102 height 11
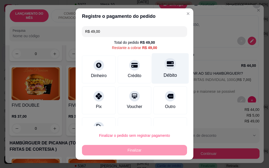
click at [164, 74] on div "Débito" at bounding box center [170, 75] width 13 height 7
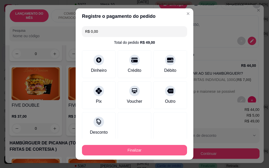
click at [154, 152] on button "Finalizar" at bounding box center [134, 150] width 105 height 11
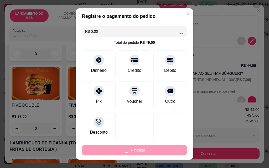
type input "-R$ 49,00"
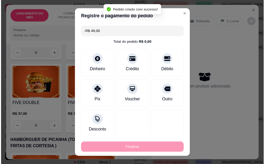
scroll to position [0, 0]
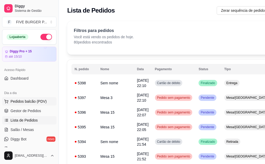
click at [18, 102] on span "Pedidos balcão (PDV)" at bounding box center [29, 101] width 36 height 5
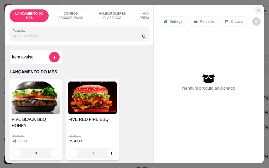
click at [255, 6] on button "Close" at bounding box center [258, 10] width 8 height 8
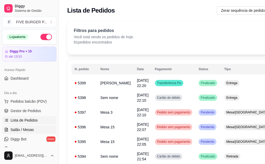
click at [34, 131] on link "Salão / Mesas" at bounding box center [29, 130] width 54 height 8
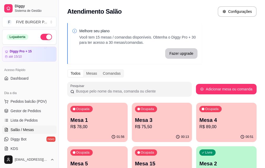
click at [92, 122] on p "Mesa 1" at bounding box center [97, 120] width 54 height 7
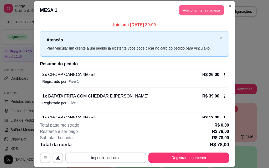
click at [188, 11] on button "Adicionar itens na mesa" at bounding box center [201, 10] width 45 height 10
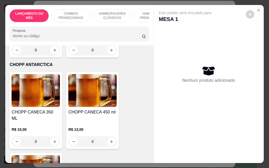
scroll to position [3048, 0]
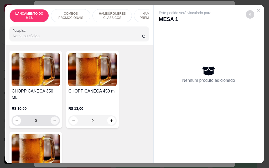
click at [53, 119] on icon "increase-product-quantity" at bounding box center [55, 121] width 4 height 4
type input "1"
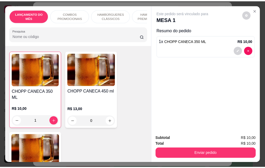
scroll to position [3048, 0]
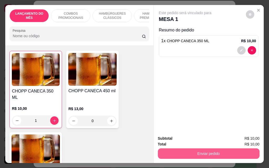
click at [205, 152] on button "Enviar pedido" at bounding box center [209, 154] width 102 height 11
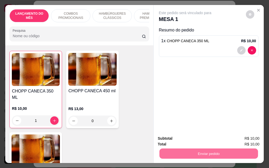
click at [256, 140] on button "Enviar pedido" at bounding box center [246, 139] width 30 height 10
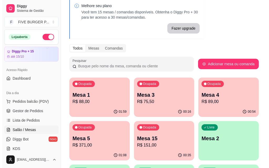
scroll to position [53, 0]
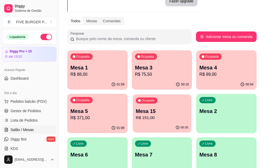
click at [133, 122] on div "Ocupada Mesa 15 R$ 151,00" at bounding box center [162, 109] width 59 height 28
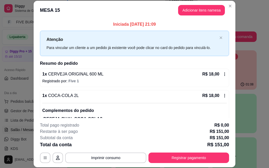
scroll to position [0, 0]
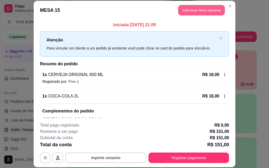
click at [184, 12] on button "Adicionar itens na mesa" at bounding box center [201, 10] width 47 height 11
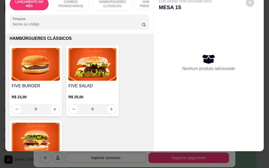
scroll to position [368, 0]
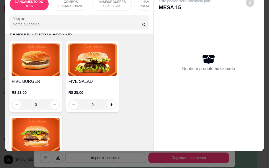
click at [40, 66] on img at bounding box center [36, 60] width 48 height 33
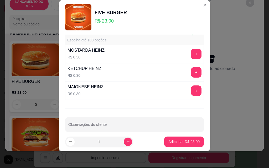
scroll to position [497, 0]
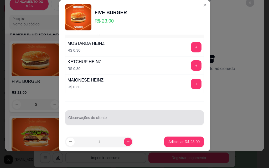
click at [106, 122] on input "Observações do cliente" at bounding box center [134, 119] width 132 height 5
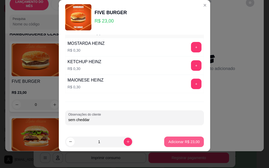
type input "sem cheddar"
click at [183, 141] on p "Adicionar R$ 23,00" at bounding box center [184, 142] width 30 height 5
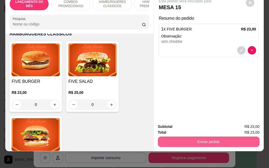
click at [194, 140] on button "Enviar pedido" at bounding box center [209, 142] width 102 height 11
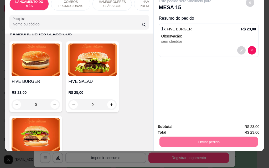
click at [243, 126] on button "Enviar pedido" at bounding box center [245, 125] width 29 height 10
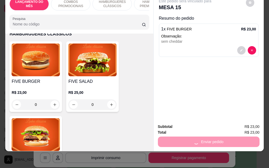
scroll to position [0, 0]
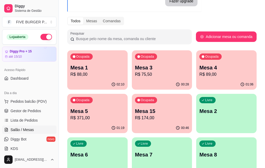
click at [199, 66] on p "Mesa 4" at bounding box center [226, 67] width 54 height 7
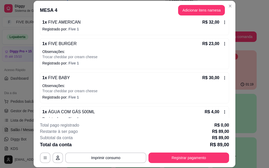
scroll to position [61, 0]
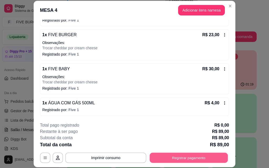
click at [190, 161] on button "Registrar pagamento" at bounding box center [189, 158] width 78 height 10
click at [180, 158] on button "Registrar pagamento" at bounding box center [189, 158] width 78 height 10
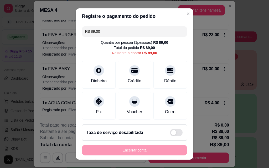
drag, startPoint x: 100, startPoint y: 32, endPoint x: 0, endPoint y: 31, distance: 99.3
click at [0, 34] on div "Registre o pagamento do pedido R$ 89,00 Quantia por pessoa ( 1 pessoas) R$ 89,0…" at bounding box center [134, 84] width 269 height 168
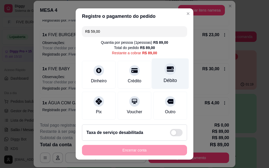
click at [164, 73] on div at bounding box center [170, 69] width 12 height 12
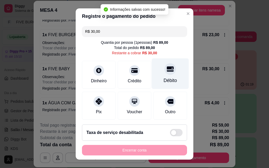
click at [164, 74] on div at bounding box center [170, 69] width 12 height 12
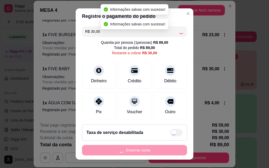
type input "R$ 0,00"
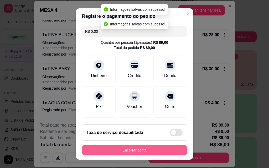
click at [146, 150] on button "Encerrar conta" at bounding box center [134, 150] width 105 height 11
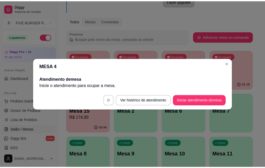
scroll to position [0, 0]
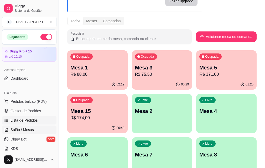
click at [31, 119] on span "Lista de Pedidos" at bounding box center [24, 120] width 27 height 5
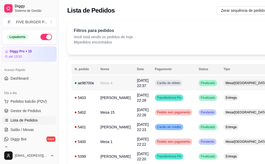
click at [114, 85] on td "Mesa 4" at bounding box center [115, 83] width 37 height 15
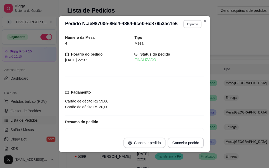
click at [188, 24] on button "Imprimir" at bounding box center [192, 24] width 18 height 8
click at [181, 44] on button "IMPRESSORA" at bounding box center [186, 40] width 30 height 7
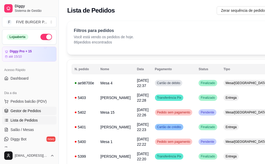
click at [36, 110] on span "Gestor de Pedidos" at bounding box center [26, 111] width 30 height 5
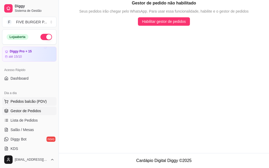
click at [31, 101] on span "Pedidos balcão (PDV)" at bounding box center [29, 101] width 36 height 5
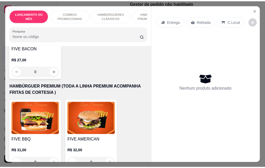
scroll to position [578, 0]
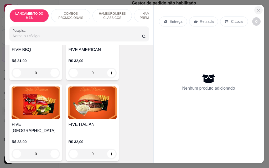
click at [256, 8] on icon "Close" at bounding box center [258, 10] width 4 height 4
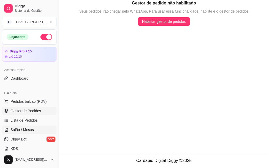
click at [24, 130] on span "Salão / Mesas" at bounding box center [22, 129] width 23 height 5
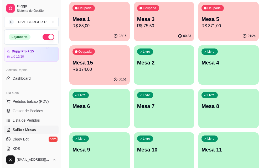
scroll to position [105, 0]
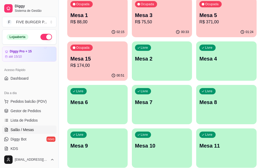
click at [125, 55] on p "Mesa 15" at bounding box center [97, 58] width 54 height 7
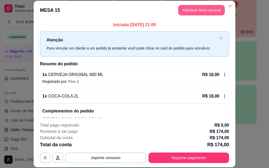
click at [201, 7] on button "Adicionar itens na mesa" at bounding box center [201, 10] width 47 height 11
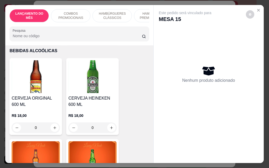
scroll to position [2627, 0]
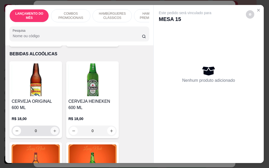
click at [53, 130] on icon "increase-product-quantity" at bounding box center [54, 131] width 3 height 3
type input "1"
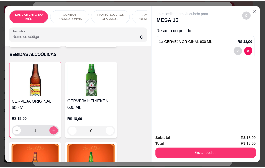
scroll to position [2628, 0]
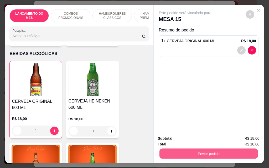
click at [178, 150] on button "Enviar pedido" at bounding box center [208, 154] width 99 height 10
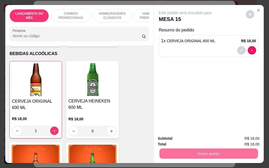
click at [240, 137] on button "Enviar pedido" at bounding box center [245, 139] width 29 height 10
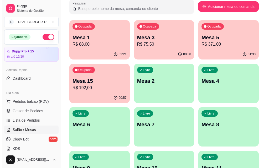
scroll to position [53, 0]
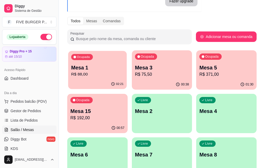
click at [91, 61] on div "Ocupada Mesa 1 R$ 88,00" at bounding box center [97, 65] width 59 height 28
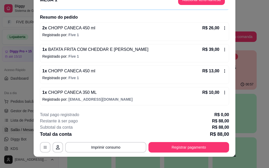
scroll to position [16, 0]
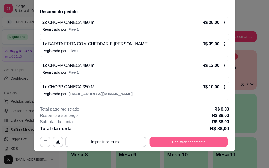
click at [212, 141] on button "Registrar pagamento" at bounding box center [189, 142] width 78 height 10
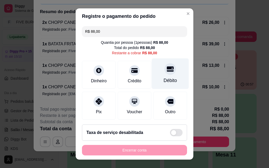
click at [164, 82] on div "Débito" at bounding box center [170, 80] width 13 height 7
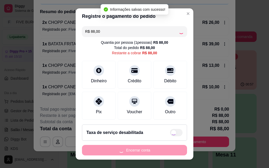
type input "R$ 0,00"
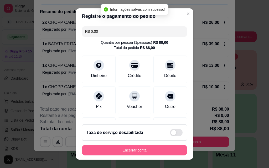
click at [144, 152] on button "Encerrar conta" at bounding box center [134, 150] width 105 height 11
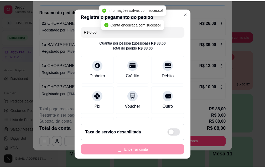
scroll to position [0, 0]
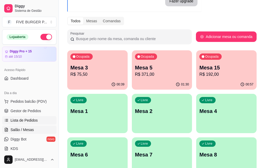
click at [18, 120] on span "Lista de Pedidos" at bounding box center [24, 120] width 27 height 5
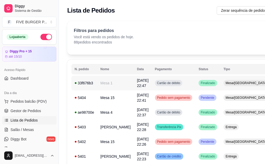
click at [162, 87] on td "Cartão de débito" at bounding box center [174, 83] width 44 height 15
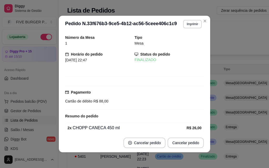
click at [188, 26] on button "Imprimir" at bounding box center [192, 24] width 19 height 8
click at [185, 43] on button "IMPRESSORA" at bounding box center [181, 42] width 37 height 8
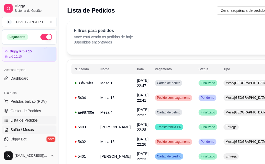
click at [29, 131] on span "Salão / Mesas" at bounding box center [22, 129] width 23 height 5
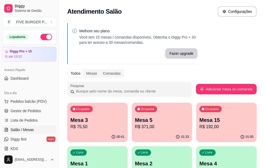
click at [92, 113] on div "Ocupada Mesa 3 R$ 75,50" at bounding box center [97, 117] width 60 height 29
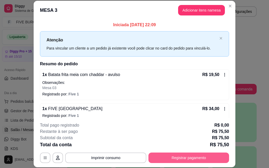
click at [190, 156] on button "Registrar pagamento" at bounding box center [188, 158] width 81 height 11
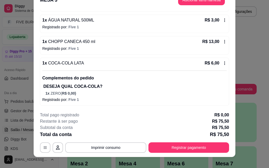
scroll to position [16, 0]
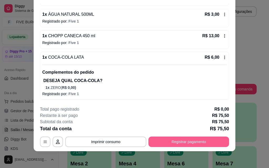
click at [155, 142] on button "Registrar pagamento" at bounding box center [188, 142] width 81 height 11
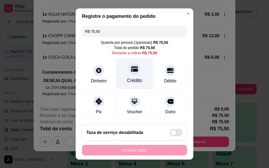
click at [135, 67] on div "Crédito" at bounding box center [134, 74] width 37 height 31
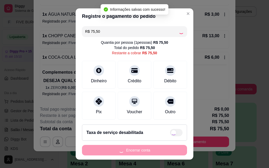
type input "R$ 0,00"
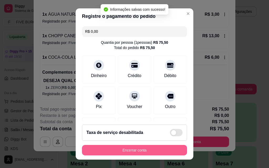
click at [131, 153] on button "Encerrar conta" at bounding box center [134, 150] width 105 height 11
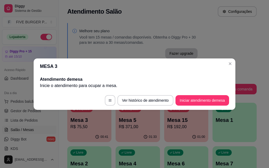
scroll to position [0, 0]
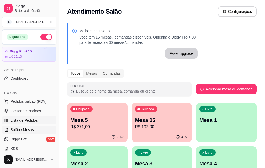
click at [27, 119] on span "Lista de Pedidos" at bounding box center [24, 120] width 27 height 5
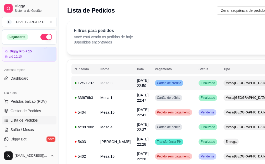
click at [195, 88] on td "Finalizado" at bounding box center [207, 83] width 25 height 15
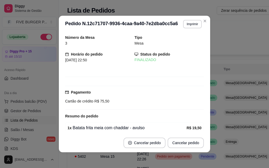
click at [187, 29] on header "**********" at bounding box center [134, 24] width 151 height 17
click at [190, 23] on button "Imprimir" at bounding box center [192, 24] width 19 height 8
click at [184, 42] on button "IMPRESSORA" at bounding box center [181, 42] width 38 height 8
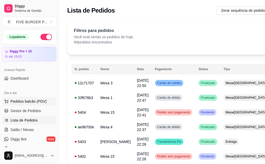
click at [20, 104] on span "Pedidos balcão (PDV)" at bounding box center [29, 101] width 36 height 5
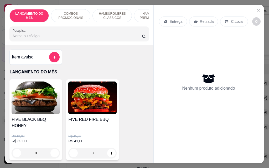
click at [254, 8] on button "Close" at bounding box center [258, 10] width 8 height 8
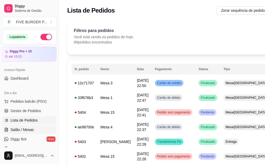
click at [35, 130] on link "Salão / Mesas" at bounding box center [29, 130] width 54 height 8
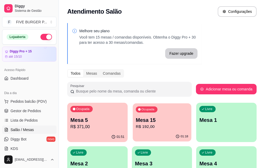
click at [135, 116] on div "Ocupada Mesa 15 R$ 192,00" at bounding box center [162, 118] width 59 height 28
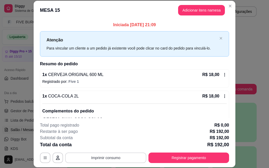
click at [118, 154] on button "Imprimir consumo" at bounding box center [105, 158] width 81 height 11
click at [111, 150] on button "IMPRESSORA" at bounding box center [105, 146] width 38 height 8
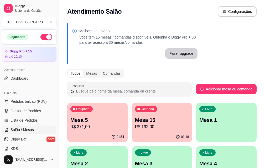
click at [88, 125] on p "R$ 371,00" at bounding box center [97, 127] width 54 height 6
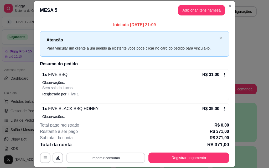
click at [113, 157] on button "Imprimir consumo" at bounding box center [105, 158] width 79 height 10
click at [104, 145] on button "IMPRESSORA" at bounding box center [105, 146] width 38 height 8
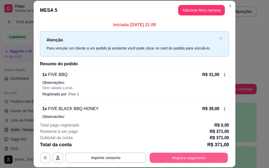
click at [199, 156] on button "Registrar pagamento" at bounding box center [189, 158] width 78 height 10
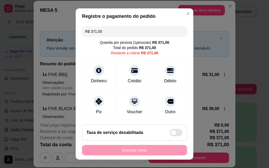
drag, startPoint x: 127, startPoint y: 35, endPoint x: 3, endPoint y: 31, distance: 123.8
click at [3, 31] on div "Registre o pagamento do pedido R$ 371,00 Quantia por pessoa ( 1 pessoas) R$ 371…" at bounding box center [134, 84] width 269 height 168
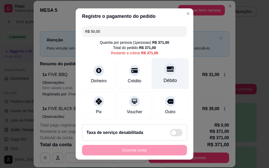
click at [164, 79] on div "Débito" at bounding box center [170, 80] width 13 height 7
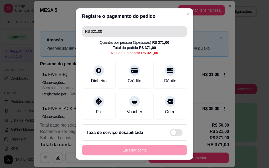
drag, startPoint x: 125, startPoint y: 34, endPoint x: 25, endPoint y: 31, distance: 99.9
click at [25, 31] on div "Registre o pagamento do pedido R$ 321,00 Quantia por pessoa ( 1 pessoas) R$ 371…" at bounding box center [134, 84] width 269 height 168
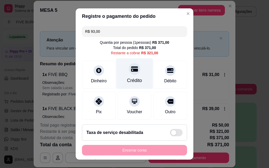
click at [131, 71] on icon at bounding box center [134, 69] width 7 height 5
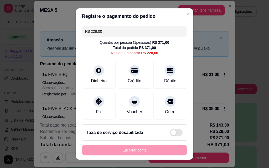
drag, startPoint x: 64, startPoint y: 30, endPoint x: 0, endPoint y: 30, distance: 63.6
click at [0, 30] on div "Registre o pagamento do pedido R$ 228,00 Quantia por pessoa ( 1 pessoas) R$ 371…" at bounding box center [134, 84] width 269 height 168
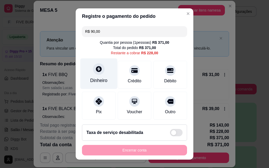
click at [95, 69] on icon at bounding box center [98, 69] width 7 height 7
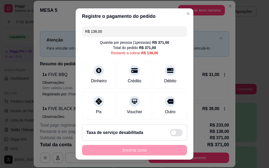
drag, startPoint x: 104, startPoint y: 31, endPoint x: 0, endPoint y: 26, distance: 103.6
click at [0, 26] on div "Registre o pagamento do pedido R$ 138,00 Quantia por pessoa ( 1 pessoas) R$ 371…" at bounding box center [134, 84] width 269 height 168
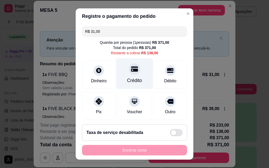
click at [138, 74] on div "Crédito" at bounding box center [134, 74] width 37 height 31
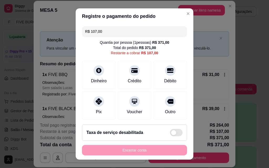
drag, startPoint x: 98, startPoint y: 28, endPoint x: 10, endPoint y: 18, distance: 89.2
click at [10, 18] on div "Registre o pagamento do pedido R$ 107,00 Quantia por pessoa ( 1 pessoas) R$ 371…" at bounding box center [134, 84] width 269 height 168
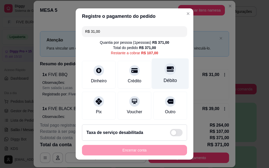
click at [164, 77] on div "Débito" at bounding box center [170, 80] width 13 height 7
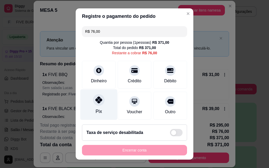
click at [89, 102] on div "Pix" at bounding box center [98, 105] width 37 height 31
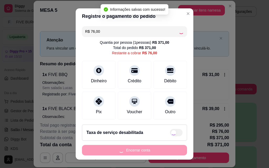
type input "R$ 0,00"
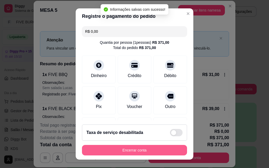
click at [164, 153] on button "Encerrar conta" at bounding box center [134, 150] width 105 height 11
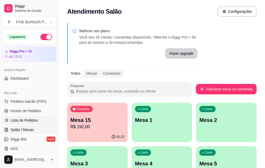
click at [38, 119] on link "Lista de Pedidos" at bounding box center [29, 120] width 54 height 8
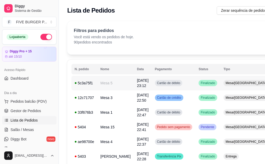
click at [199, 85] on div "Finalizado" at bounding box center [208, 83] width 19 height 6
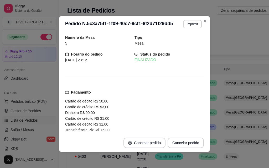
click at [189, 28] on button "Imprimir" at bounding box center [192, 24] width 19 height 8
click at [180, 44] on button "IMPRESSORA" at bounding box center [185, 40] width 30 height 7
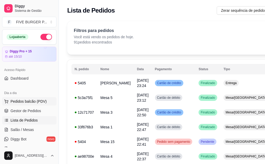
click at [27, 102] on span "Pedidos balcão (PDV)" at bounding box center [29, 101] width 36 height 5
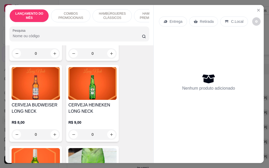
scroll to position [2759, 0]
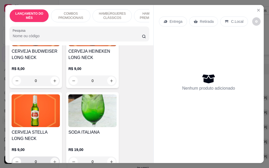
click at [53, 160] on icon "increase-product-quantity" at bounding box center [55, 162] width 4 height 4
type input "1"
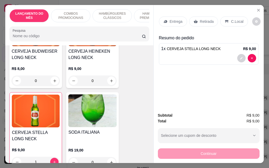
click at [201, 19] on p "Retirada" at bounding box center [207, 21] width 14 height 5
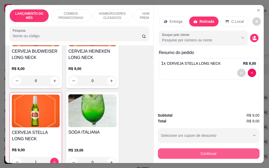
click at [206, 154] on button "Continuar" at bounding box center [209, 154] width 102 height 11
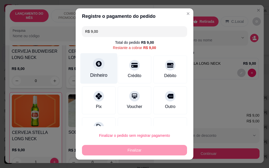
click at [100, 70] on div "Dinheiro" at bounding box center [98, 68] width 37 height 31
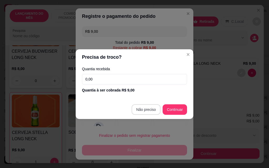
type input "R$ 0,00"
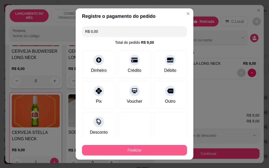
click at [139, 148] on button "Finalizar" at bounding box center [134, 150] width 105 height 11
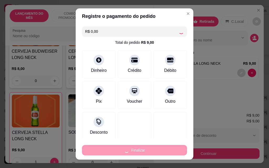
type input "0"
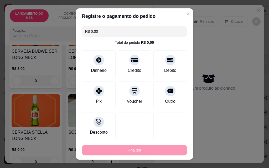
type input "-R$ 9,00"
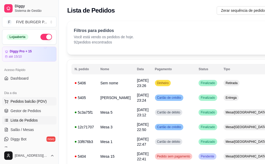
click at [38, 101] on span "Pedidos balcão (PDV)" at bounding box center [29, 101] width 36 height 5
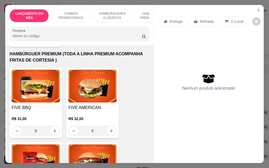
scroll to position [525, 0]
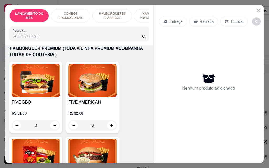
click at [54, 121] on div "0" at bounding box center [36, 125] width 48 height 11
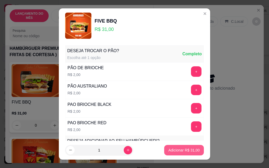
click at [164, 154] on button "Adicionar R$ 31,00" at bounding box center [184, 150] width 40 height 11
type input "1"
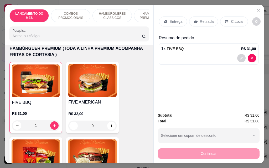
click at [175, 19] on p "Entrega" at bounding box center [176, 21] width 13 height 5
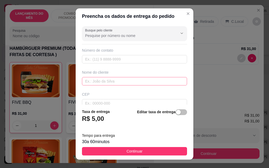
scroll to position [26, 0]
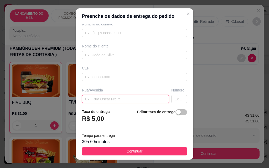
click at [116, 98] on input "text" at bounding box center [125, 99] width 87 height 8
type input "[PERSON_NAME]"
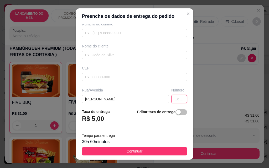
click at [172, 102] on input "text" at bounding box center [179, 99] width 16 height 8
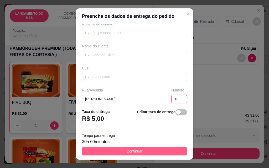
type input "18"
click at [136, 149] on span "Continuar" at bounding box center [135, 152] width 16 height 6
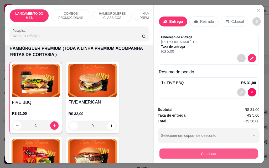
click at [186, 152] on button "Continuar" at bounding box center [208, 154] width 99 height 10
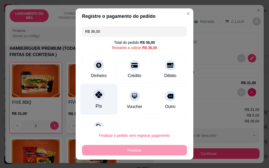
click at [86, 98] on div "Pix" at bounding box center [98, 99] width 37 height 31
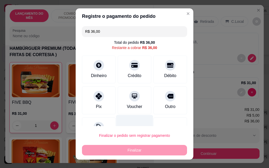
type input "R$ 0,00"
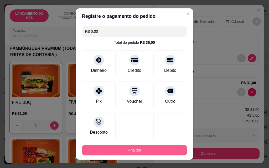
click at [118, 150] on button "Finalizar" at bounding box center [134, 150] width 105 height 11
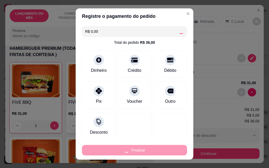
type input "0"
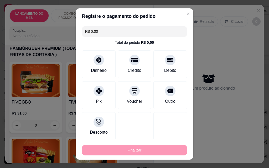
type input "-R$ 36,00"
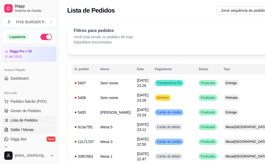
click at [23, 129] on span "Salão / Mesas" at bounding box center [22, 129] width 23 height 5
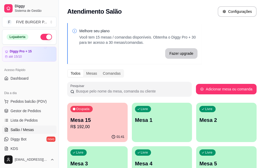
click at [82, 123] on p "Mesa 15" at bounding box center [97, 120] width 54 height 7
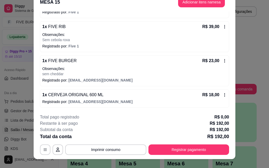
scroll to position [16, 0]
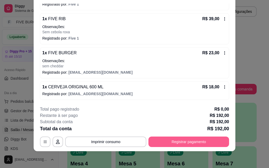
click at [169, 141] on button "Registrar pagamento" at bounding box center [188, 142] width 81 height 11
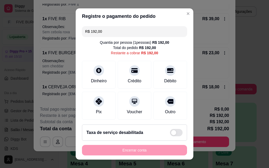
drag, startPoint x: 119, startPoint y: 36, endPoint x: 25, endPoint y: 33, distance: 93.3
click at [25, 33] on div "Registre o pagamento do pedido R$ 192,00 Quantia por pessoa ( 1 pessoas) R$ 192…" at bounding box center [134, 84] width 269 height 168
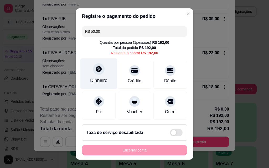
click at [92, 75] on div "Dinheiro" at bounding box center [98, 74] width 37 height 31
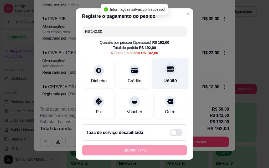
click at [155, 77] on div "Débito" at bounding box center [170, 74] width 37 height 31
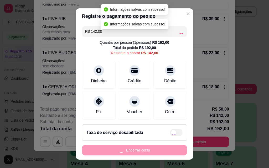
type input "R$ 0,00"
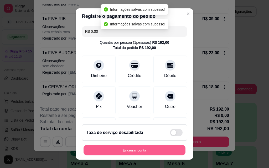
click at [129, 151] on button "Encerrar conta" at bounding box center [135, 151] width 102 height 10
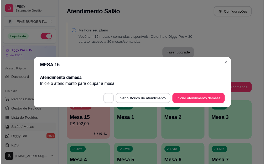
scroll to position [0, 0]
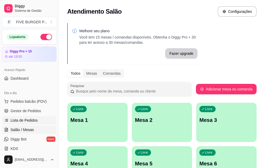
click at [34, 121] on span "Lista de Pedidos" at bounding box center [24, 120] width 27 height 5
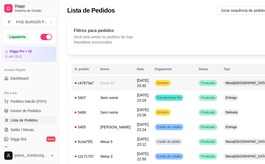
click at [174, 85] on td "Dinheiro" at bounding box center [174, 83] width 44 height 15
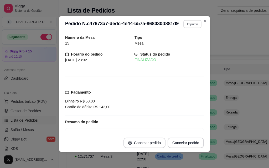
click at [191, 27] on button "Imprimir" at bounding box center [192, 24] width 18 height 8
click at [184, 44] on button "IMPRESSORA" at bounding box center [181, 42] width 37 height 8
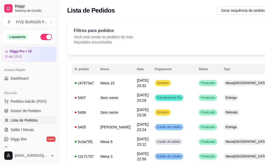
click at [44, 37] on button "button" at bounding box center [46, 37] width 12 height 6
